Goal: Communication & Community: Connect with others

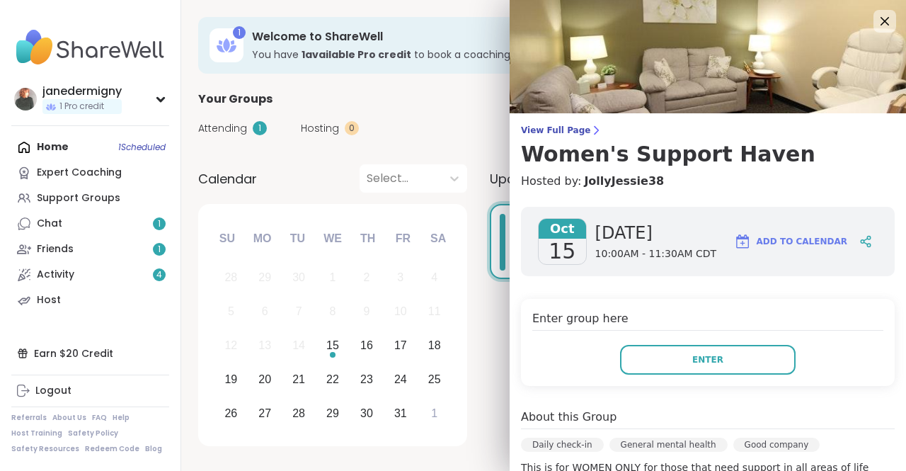
scroll to position [142, 0]
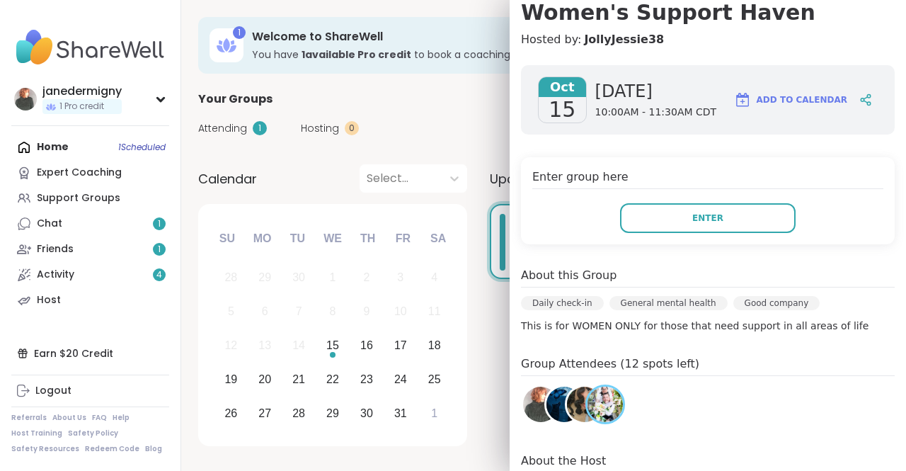
click at [460, 98] on div "Your Groups" at bounding box center [543, 99] width 691 height 17
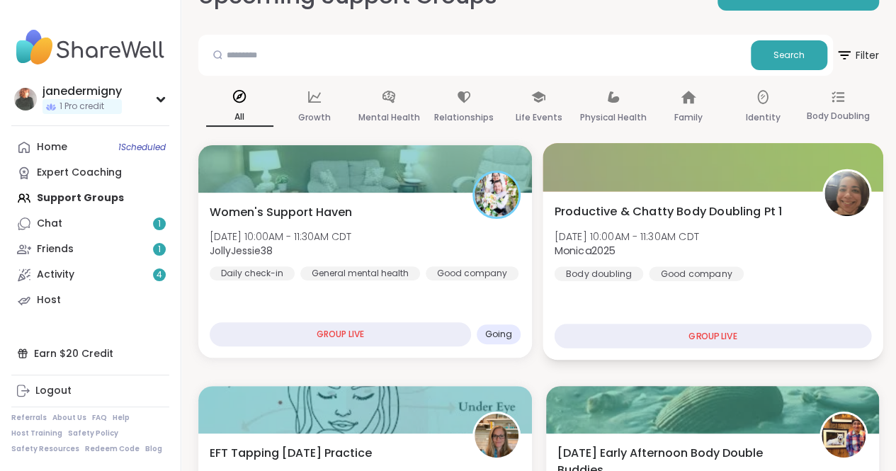
scroll to position [142, 0]
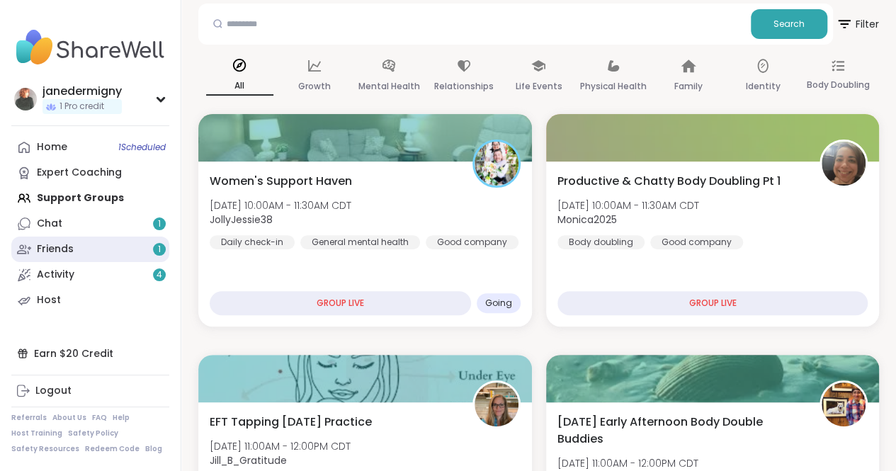
click at [64, 249] on div "Friends 1" at bounding box center [55, 249] width 37 height 14
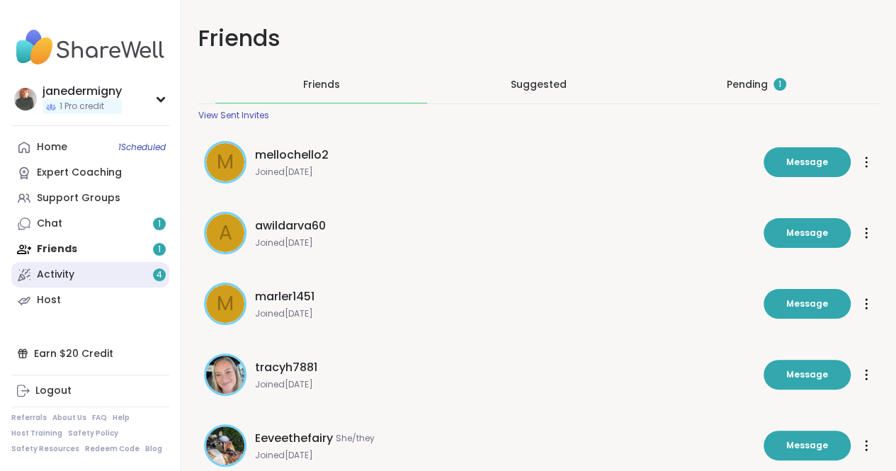
click at [56, 278] on div "Activity 4" at bounding box center [56, 275] width 38 height 14
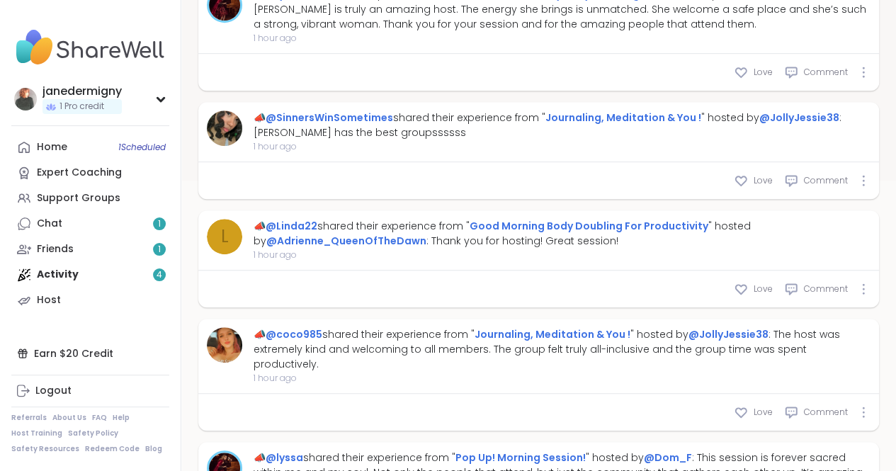
scroll to position [354, 0]
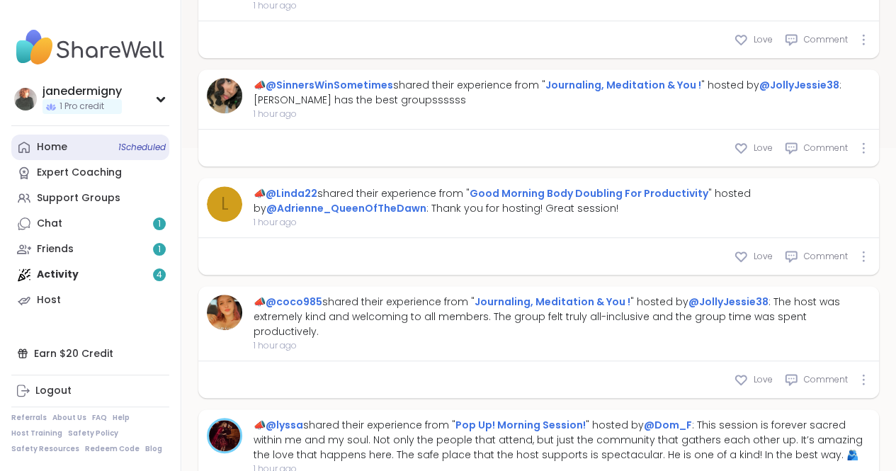
click at [70, 144] on link "Home 1 Scheduled" at bounding box center [90, 147] width 158 height 25
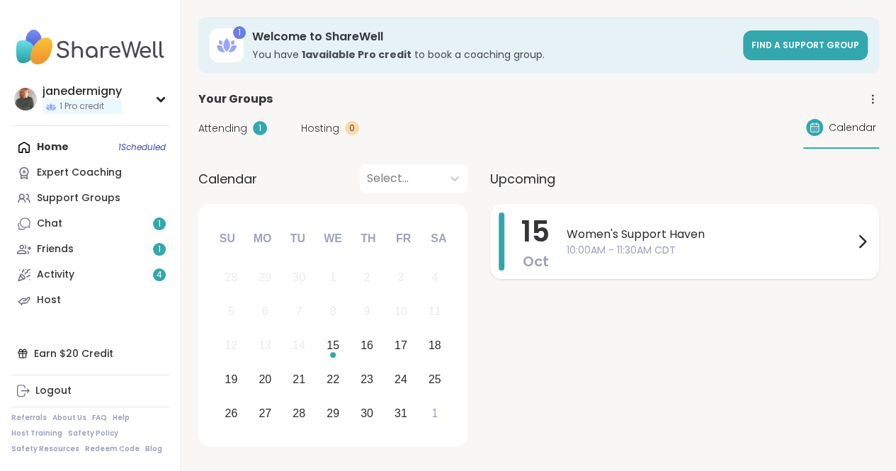
click at [865, 239] on icon at bounding box center [863, 241] width 6 height 11
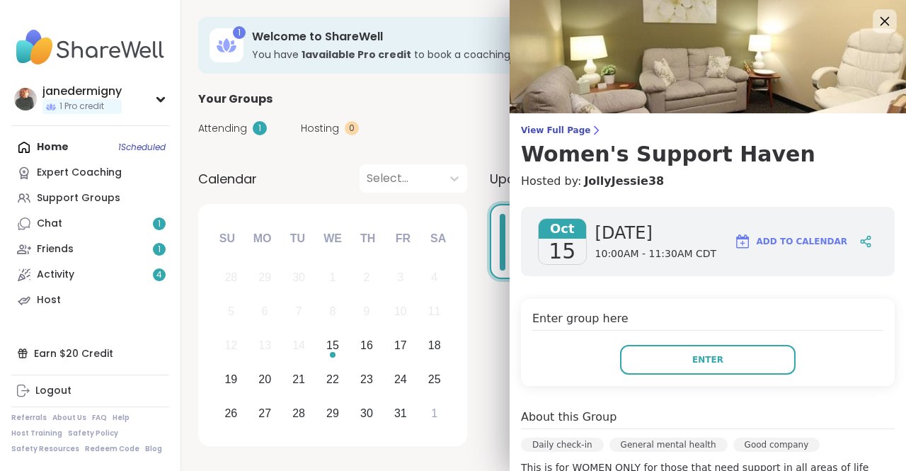
click at [876, 16] on icon at bounding box center [885, 21] width 18 height 18
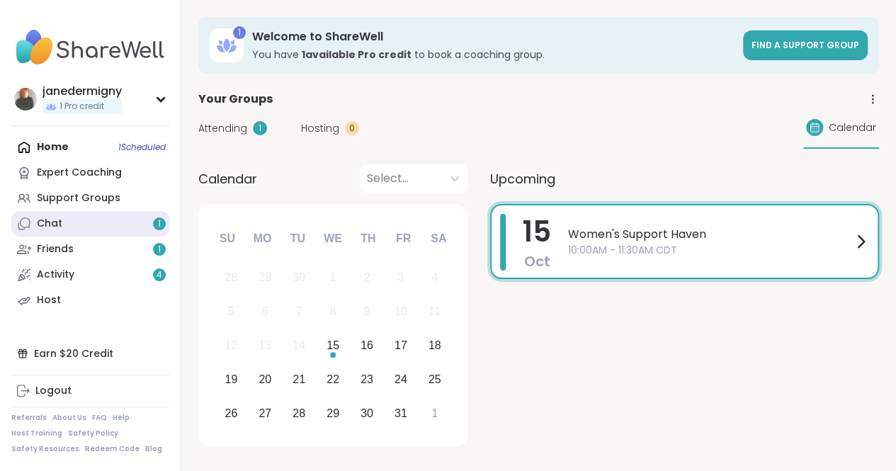
click at [53, 224] on div "Chat 1" at bounding box center [49, 224] width 25 height 14
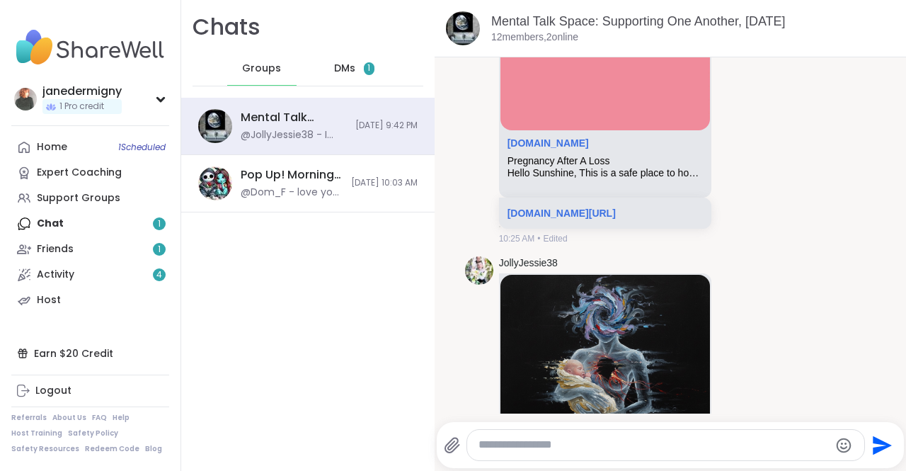
scroll to position [15186, 0]
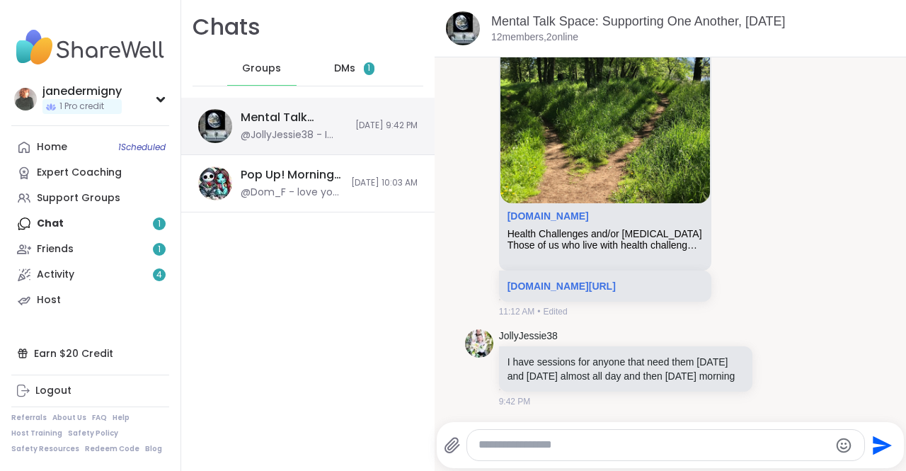
click at [266, 132] on div "@JollyJessie38 - I have sessions for anyone that need them tomorrow and Wednesd…" at bounding box center [294, 135] width 106 height 14
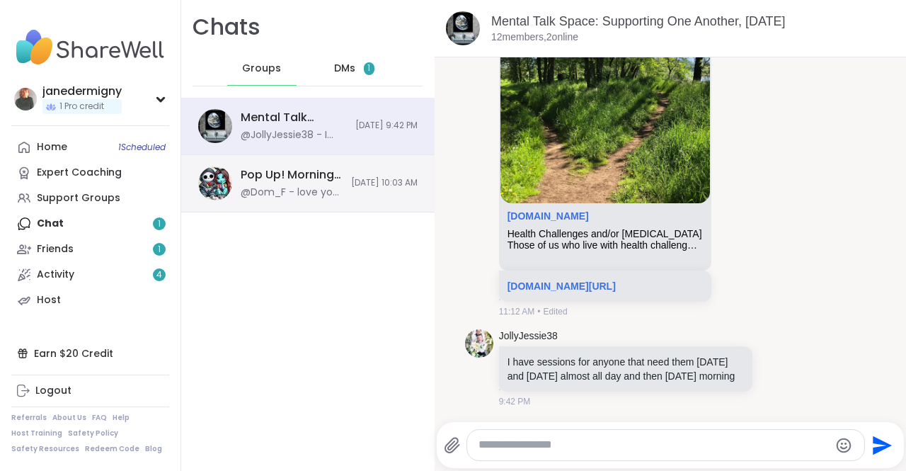
click at [273, 180] on div "Pop Up! Morning Session!, Oct 13" at bounding box center [292, 175] width 102 height 16
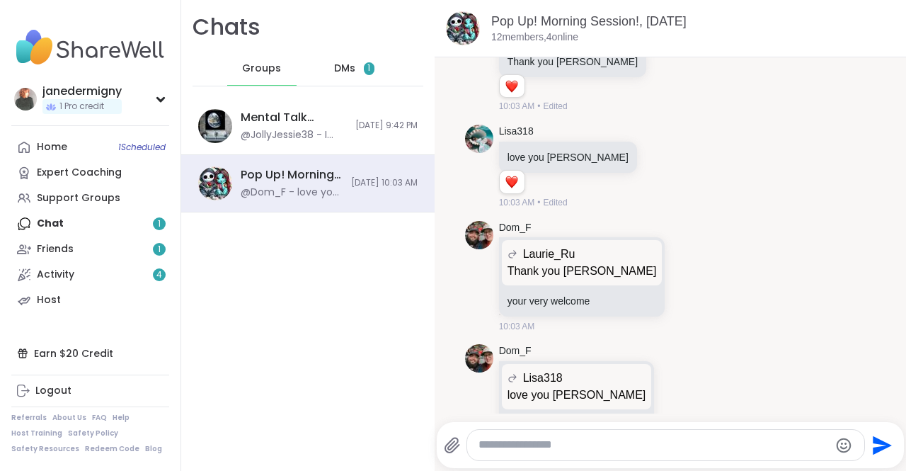
scroll to position [6682, 0]
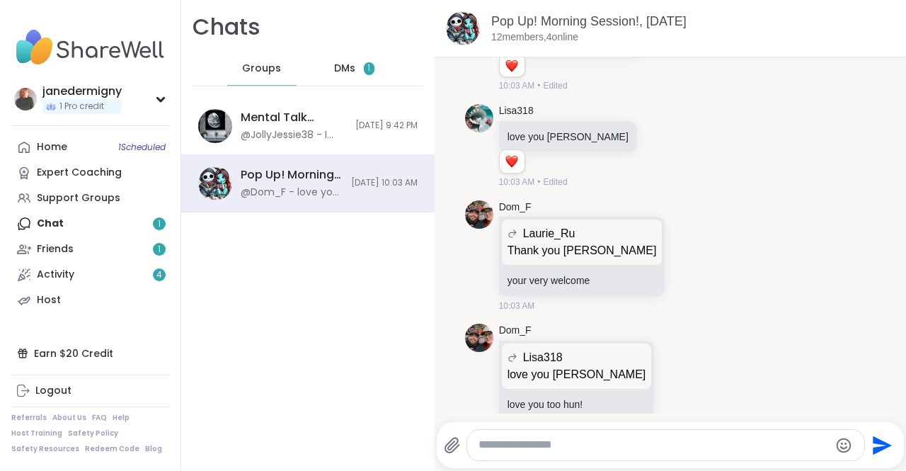
click at [120, 224] on div "Home 1 Scheduled Expert Coaching Support Groups Chat 1 Friends 1 Activity 4 Host" at bounding box center [90, 224] width 158 height 178
click at [347, 72] on span "DMs" at bounding box center [344, 69] width 21 height 14
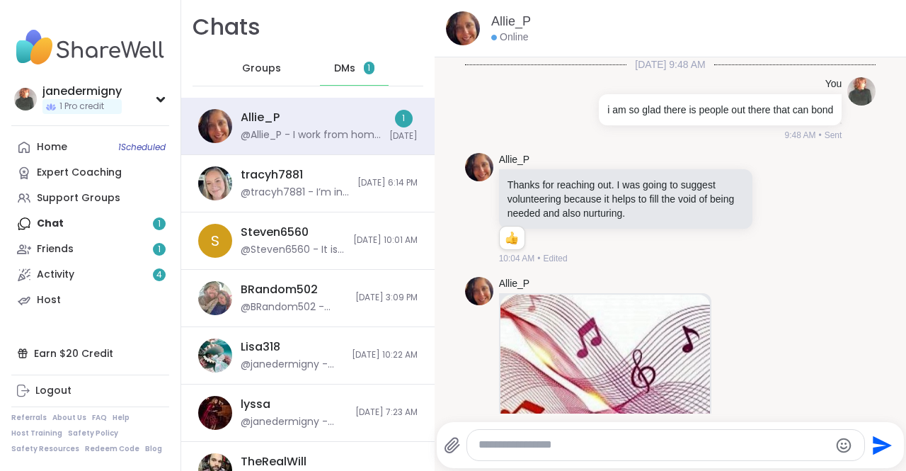
scroll to position [1509, 0]
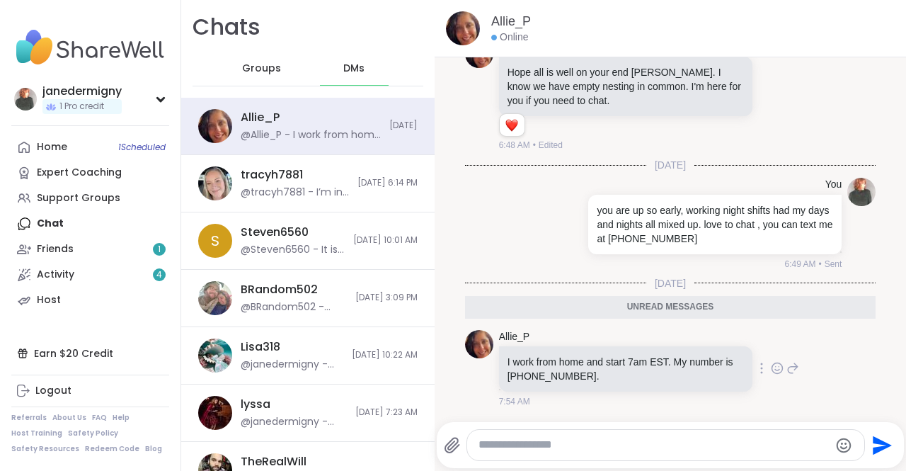
click at [775, 370] on icon at bounding box center [777, 369] width 4 height 1
click at [659, 351] on div "Select Reaction: Heart" at bounding box center [665, 345] width 13 height 13
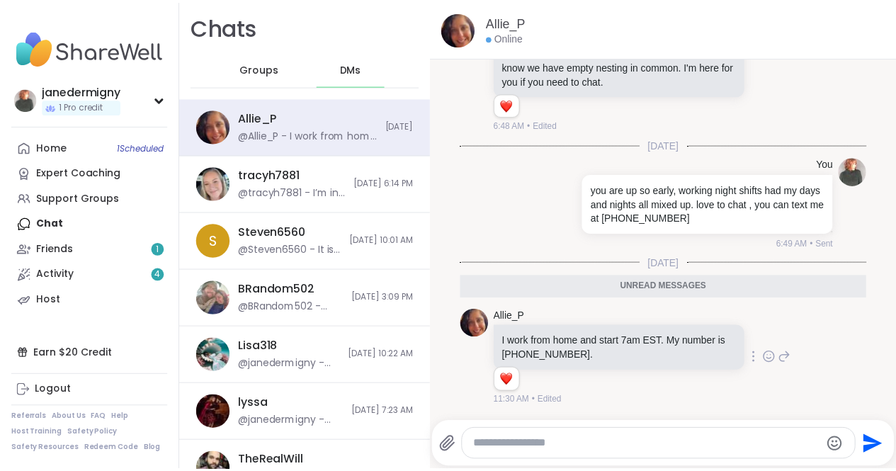
scroll to position [1530, 0]
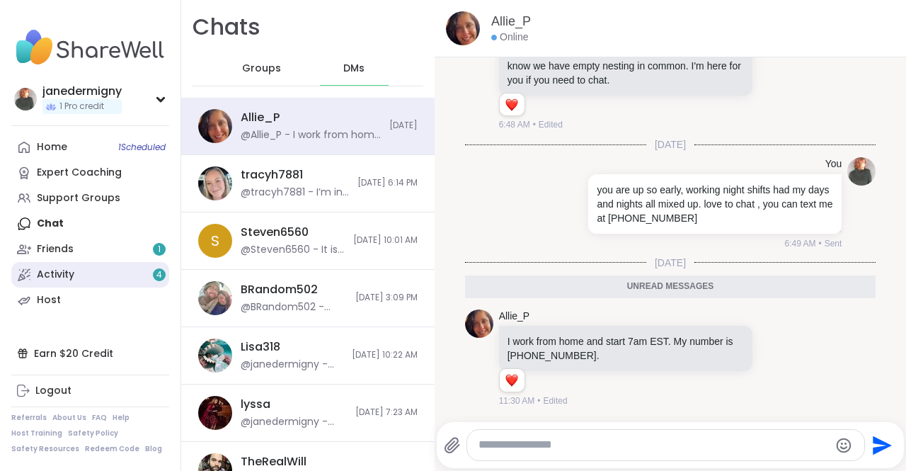
click at [86, 277] on link "Activity 4" at bounding box center [90, 274] width 158 height 25
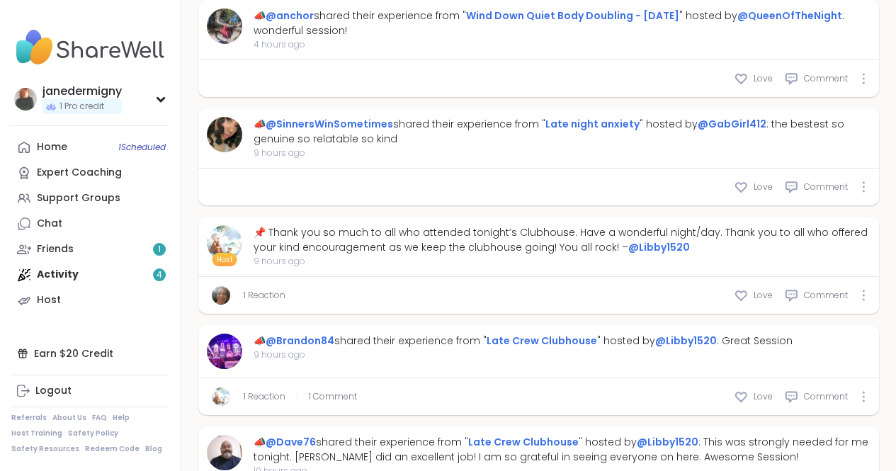
scroll to position [2498, 0]
